Goal: Task Accomplishment & Management: Use online tool/utility

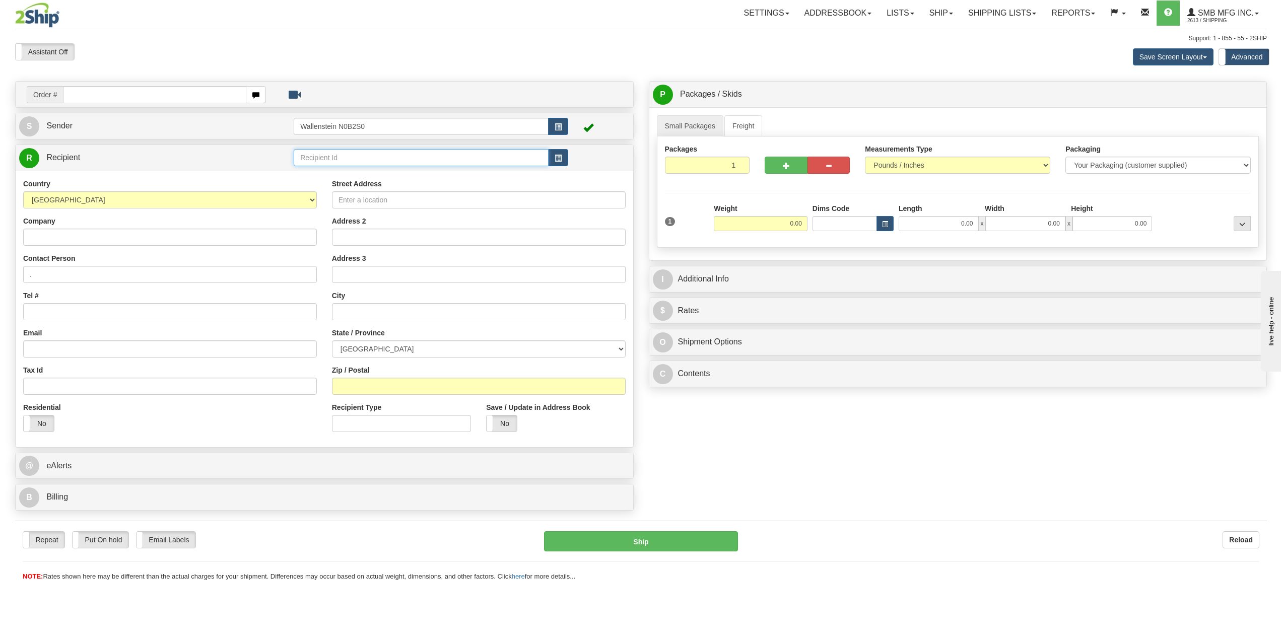
click at [330, 157] on input "text" at bounding box center [421, 157] width 255 height 17
click at [321, 170] on div "NEWVIS" at bounding box center [419, 173] width 245 height 11
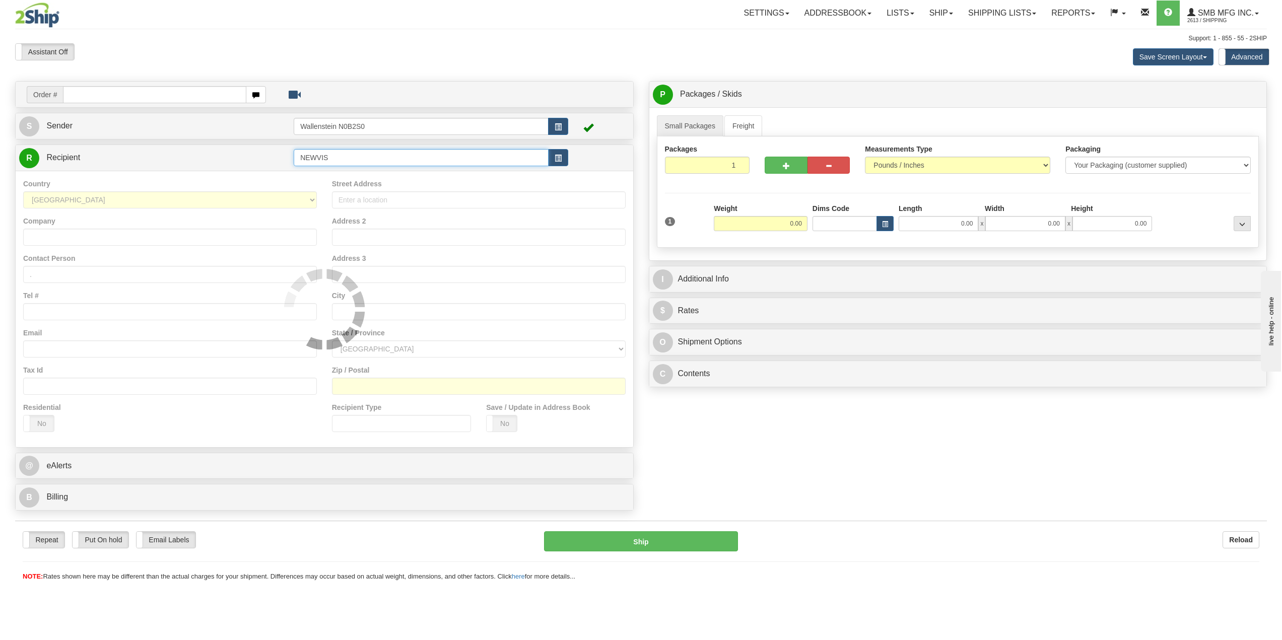
type input "NEWVIS"
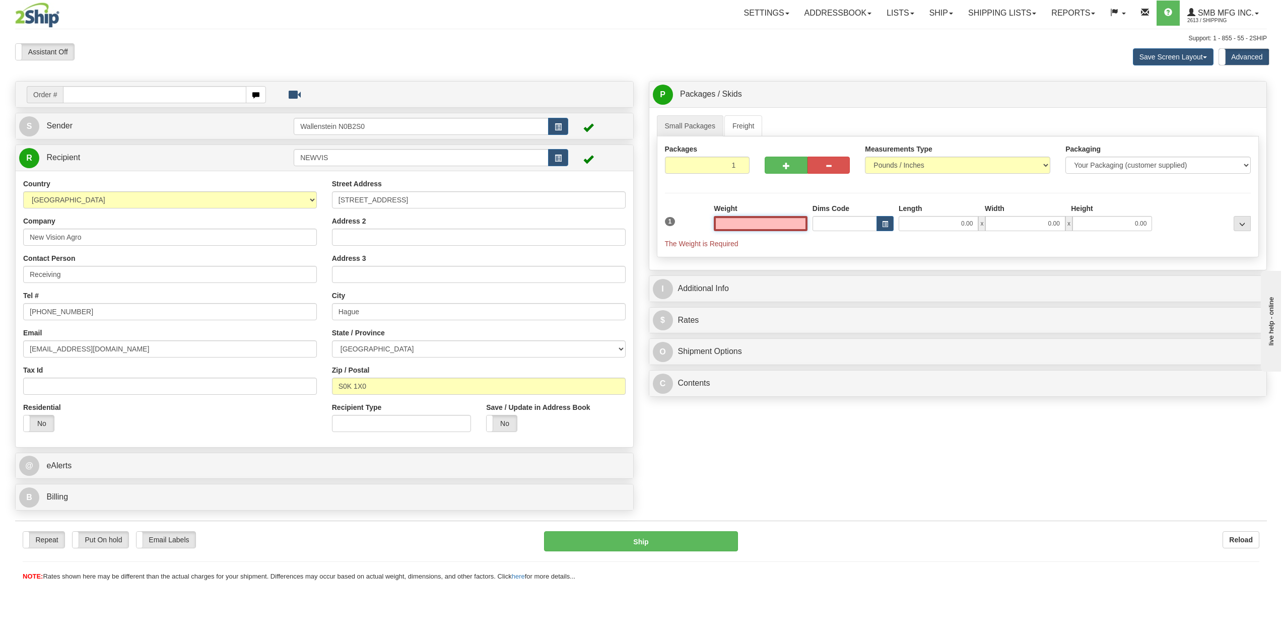
click at [780, 222] on input "text" at bounding box center [761, 223] width 94 height 15
type input "4.00"
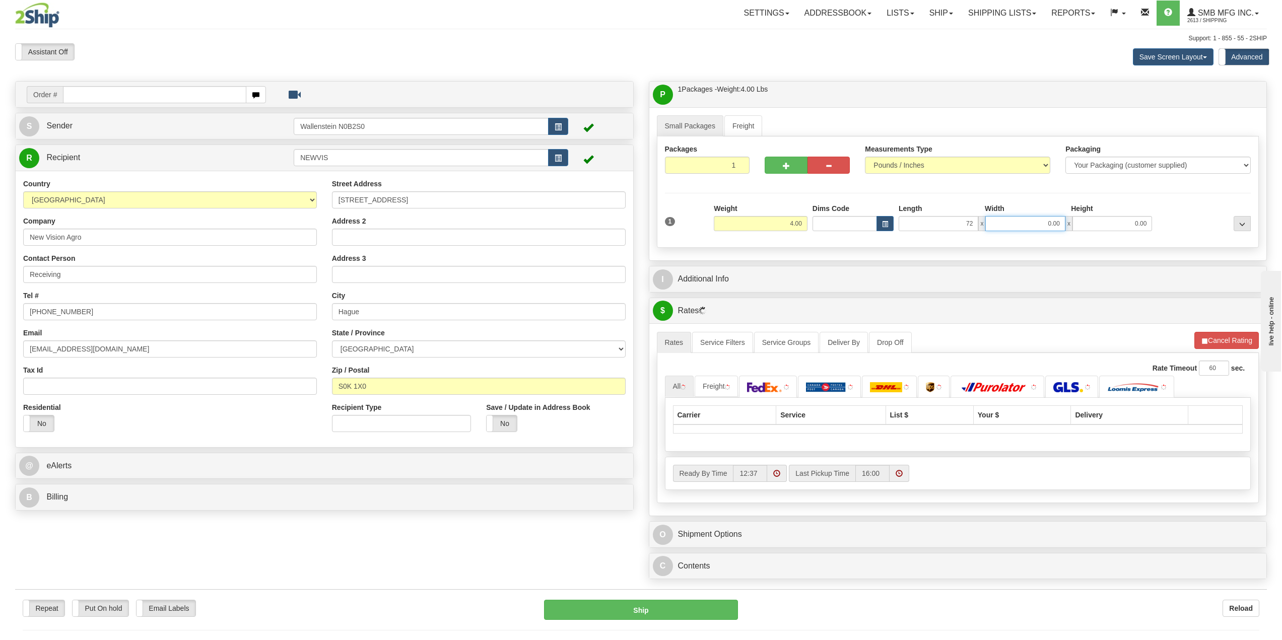
type input "72.00"
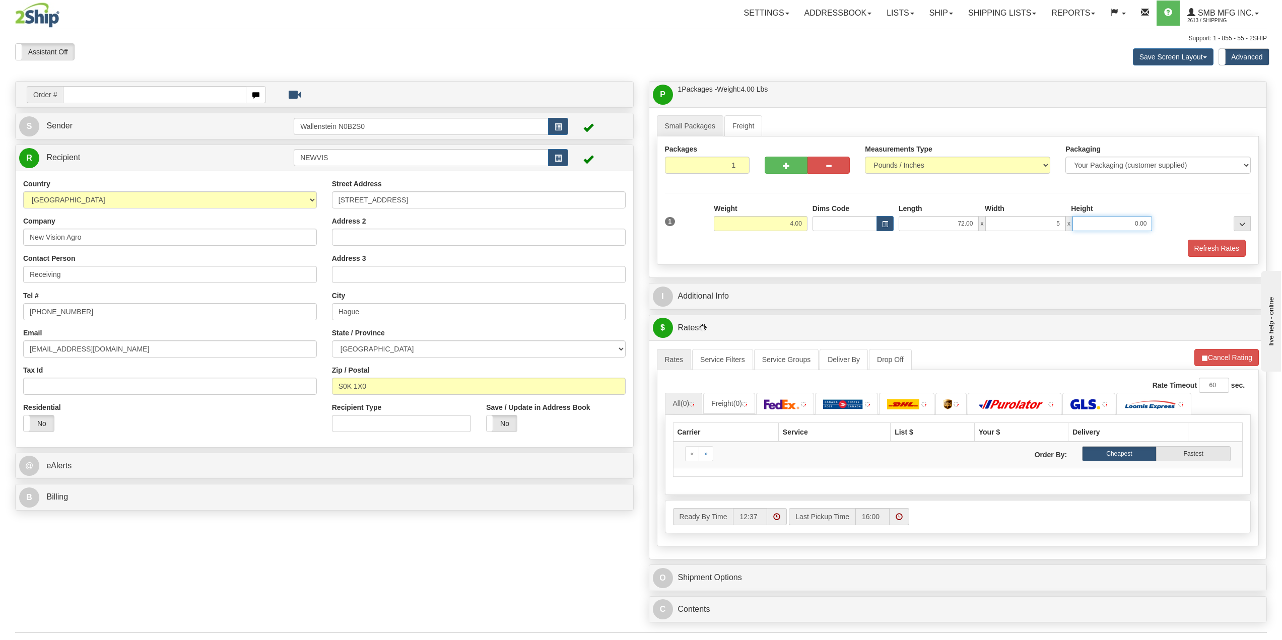
type input "5.00"
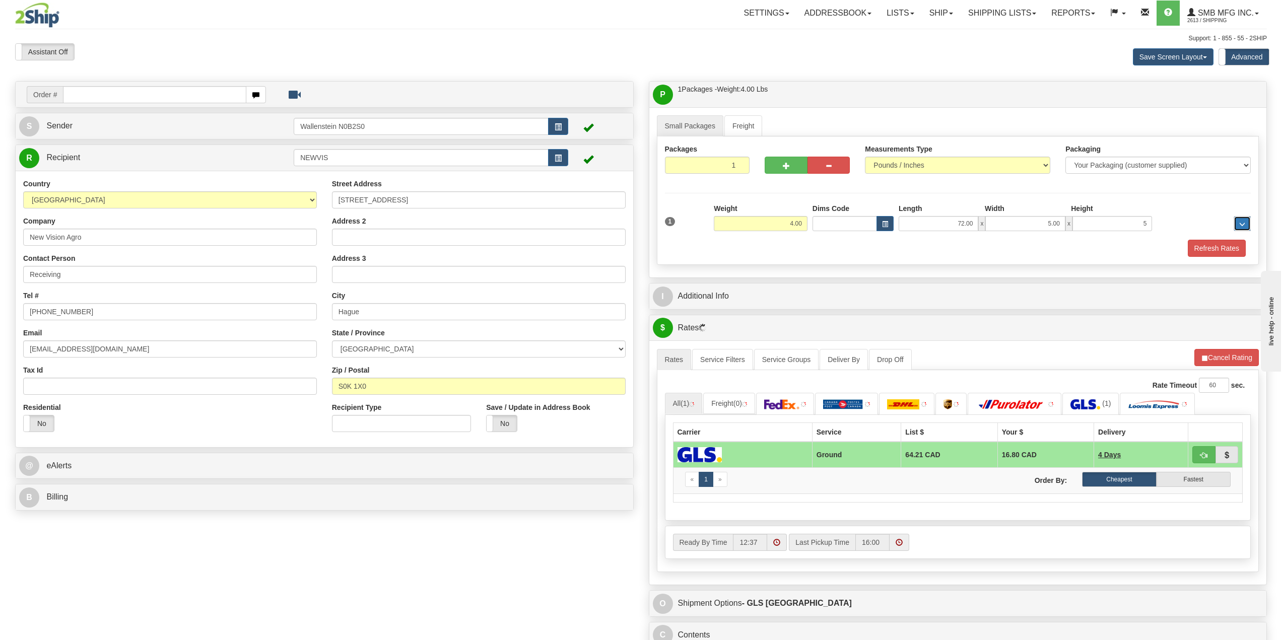
type input "5.00"
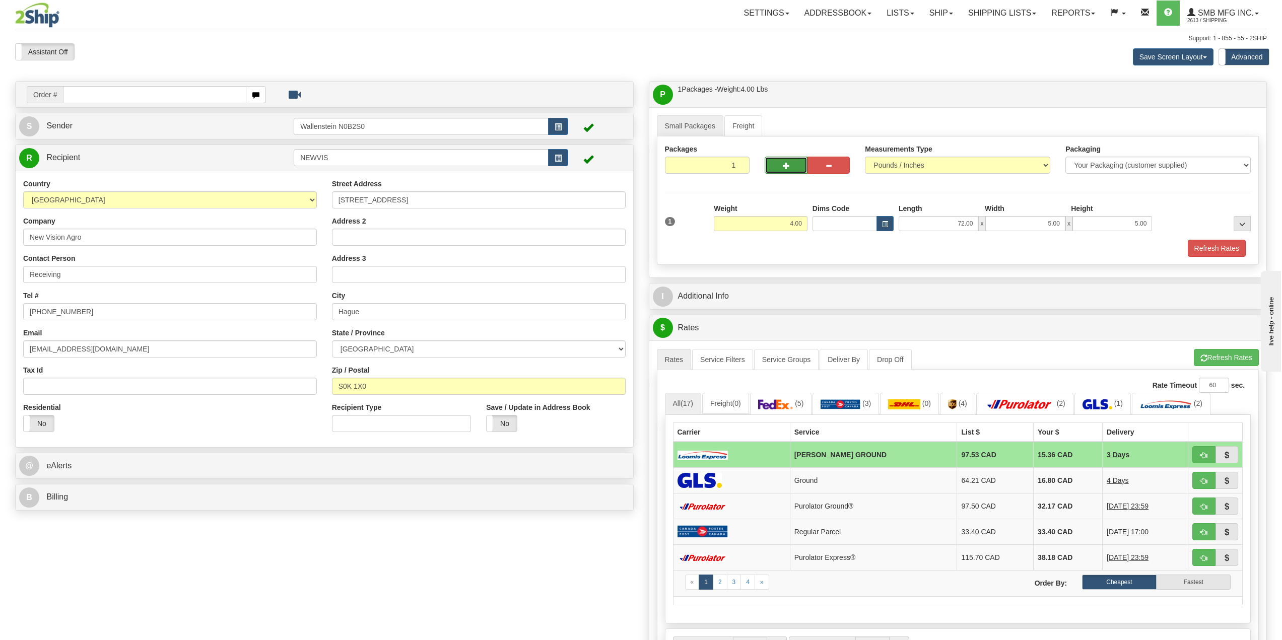
click at [777, 158] on button "button" at bounding box center [786, 165] width 42 height 17
radio input "true"
type input "2"
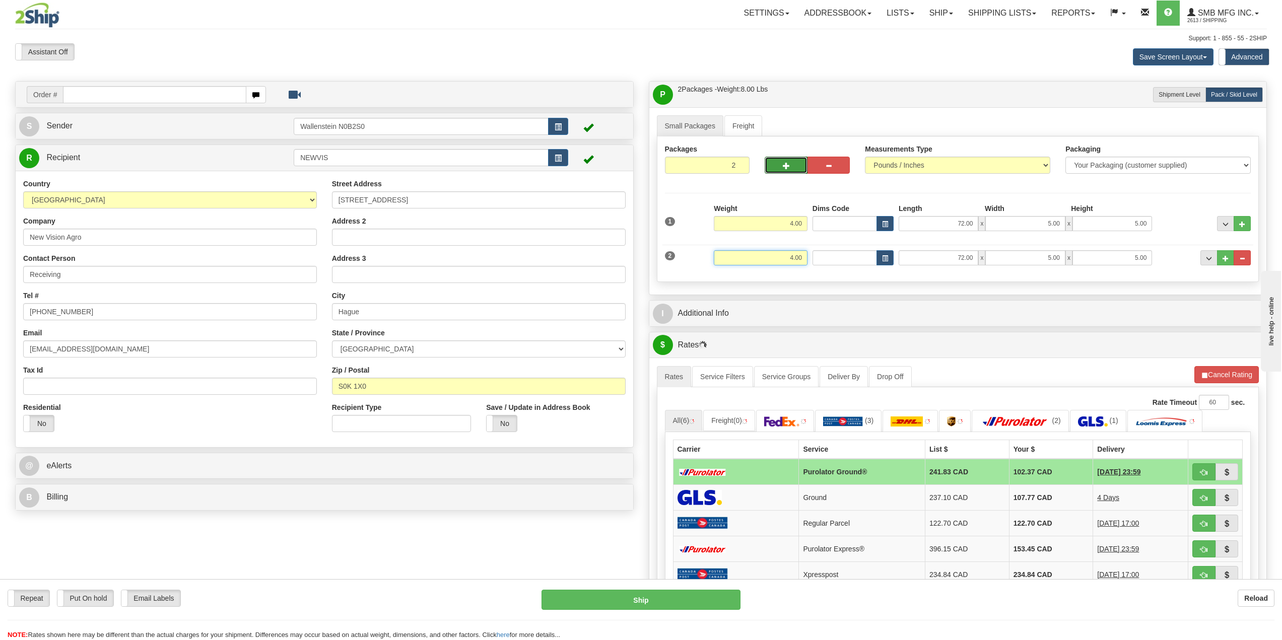
click at [782, 258] on input "4.00" at bounding box center [761, 257] width 94 height 15
drag, startPoint x: 782, startPoint y: 258, endPoint x: 906, endPoint y: 260, distance: 124.4
click at [885, 263] on div "2 Weight 4.00 Dims Code Length Width Height" at bounding box center [957, 257] width 591 height 34
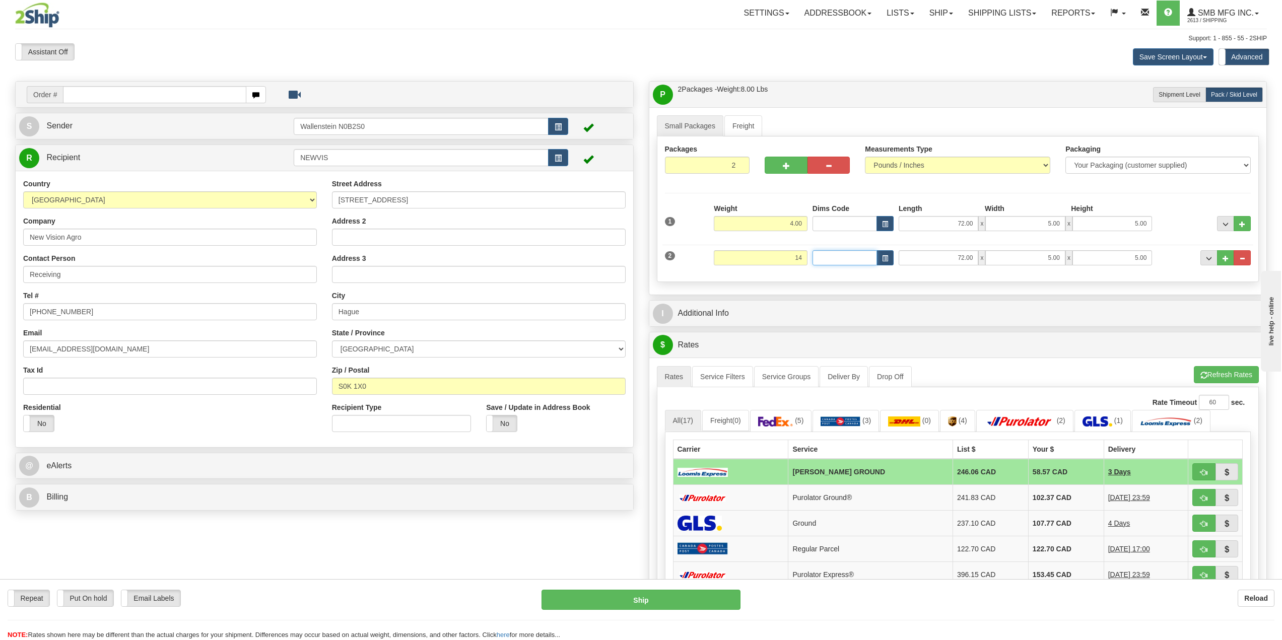
type input "14.00"
